Goal: Ask a question: Seek information or help from site administrators or community

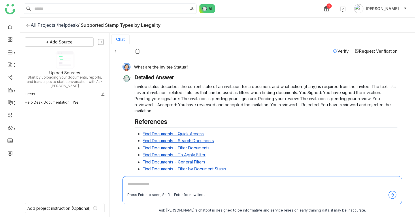
scroll to position [1500, 0]
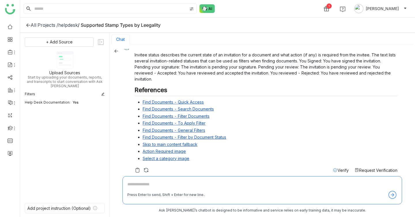
click at [177, 186] on textarea at bounding box center [262, 185] width 270 height 9
paste textarea "**********"
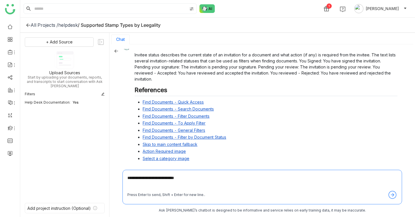
click at [220, 179] on textarea "**********" at bounding box center [262, 183] width 270 height 16
type textarea "**********"
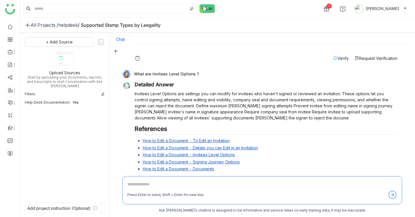
scroll to position [1630, 0]
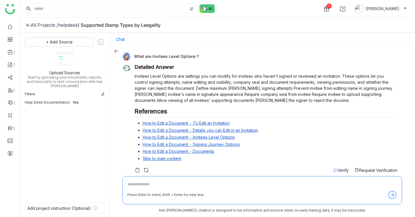
click at [166, 121] on link "How to Edit a Document - To Edit an Invitation" at bounding box center [186, 123] width 87 height 5
click at [180, 128] on link "How to Edit a Document - Details you can Edit in an Invitation" at bounding box center [200, 130] width 115 height 5
click at [155, 186] on textarea at bounding box center [262, 185] width 270 height 9
paste textarea "**********"
type textarea "**********"
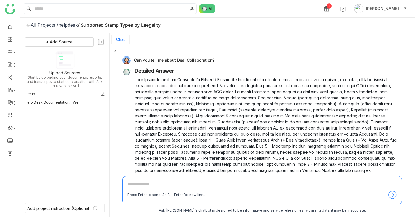
scroll to position [1757, 0]
click at [139, 56] on div "Can you tell me about Deal Collaboration?" at bounding box center [259, 60] width 275 height 8
copy div "Can you tell me about Deal Collaboration?"
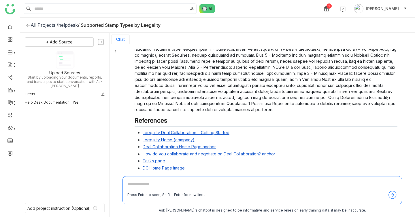
scroll to position [1767, 0]
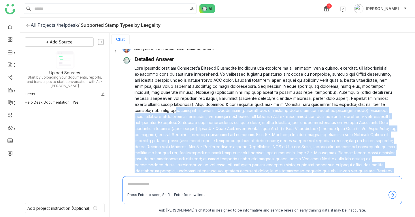
drag, startPoint x: 232, startPoint y: 158, endPoint x: 137, endPoint y: 103, distance: 109.7
click at [137, 103] on div "Detailed Answer References Leegality Deal Collaboration - Getting Started Leega…" at bounding box center [266, 207] width 263 height 303
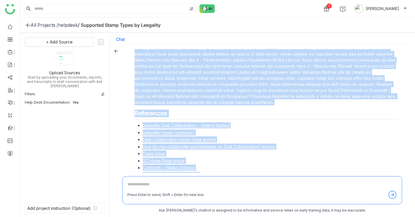
scroll to position [1871, 0]
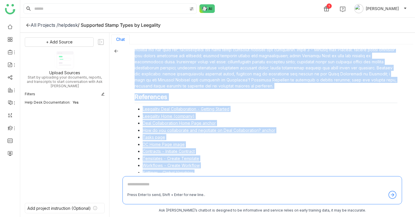
click at [137, 106] on ul "Leegality Deal Collaboration - Getting Started Leegality Home (company) Deal Co…" at bounding box center [266, 179] width 263 height 147
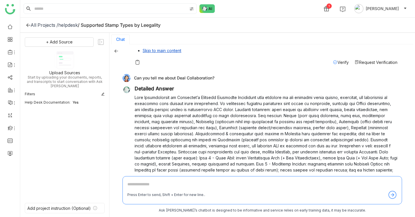
scroll to position [1765, 0]
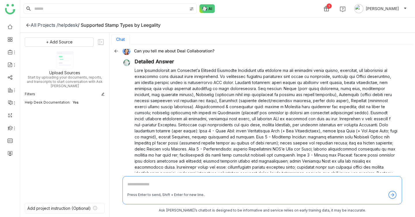
click at [135, 59] on h3 "Detailed Answer" at bounding box center [266, 62] width 263 height 6
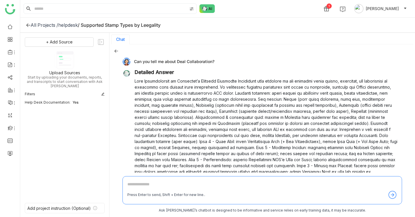
click at [135, 58] on div "Can you tell me about Deal Collaboration?" at bounding box center [259, 62] width 275 height 8
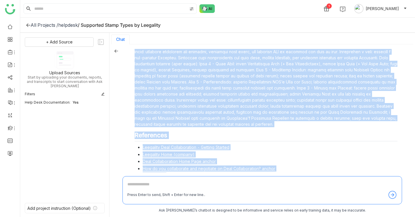
scroll to position [1963, 0]
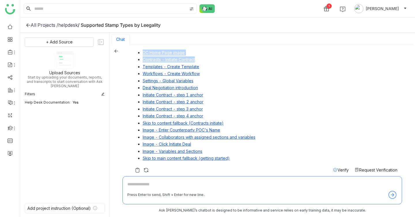
drag, startPoint x: 135, startPoint y: 55, endPoint x: 294, endPoint y: 56, distance: 159.7
click at [294, 56] on div "Can you tell me about Deal Collaboration? Detailed Answer References Leegality …" at bounding box center [259, 13] width 275 height 327
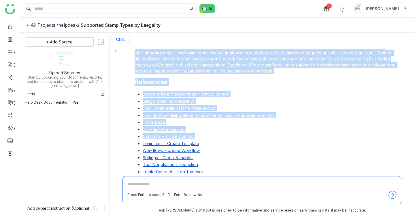
scroll to position [1866, 0]
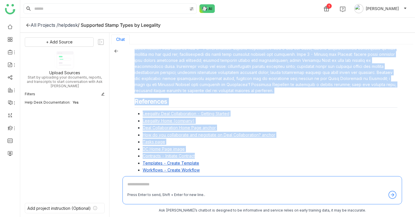
click at [295, 84] on p at bounding box center [266, 30] width 263 height 127
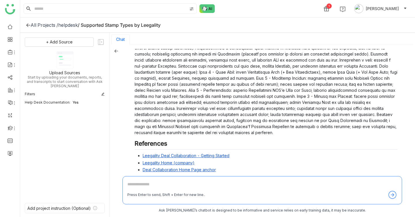
scroll to position [1752, 0]
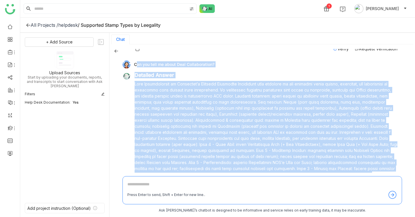
drag, startPoint x: 270, startPoint y: 84, endPoint x: 134, endPoint y: 61, distance: 138.4
copy div "Lor ips dolo si ametc Adip Elitseddoeius? Temporin Utlabo Etdo Magnaaliquaen ad…"
click at [93, 47] on div "+ Add Source Upload Sources Start by uploading your documents, reports, and tra…" at bounding box center [65, 116] width 80 height 159
